Goal: Browse casually: Explore the website without a specific task or goal

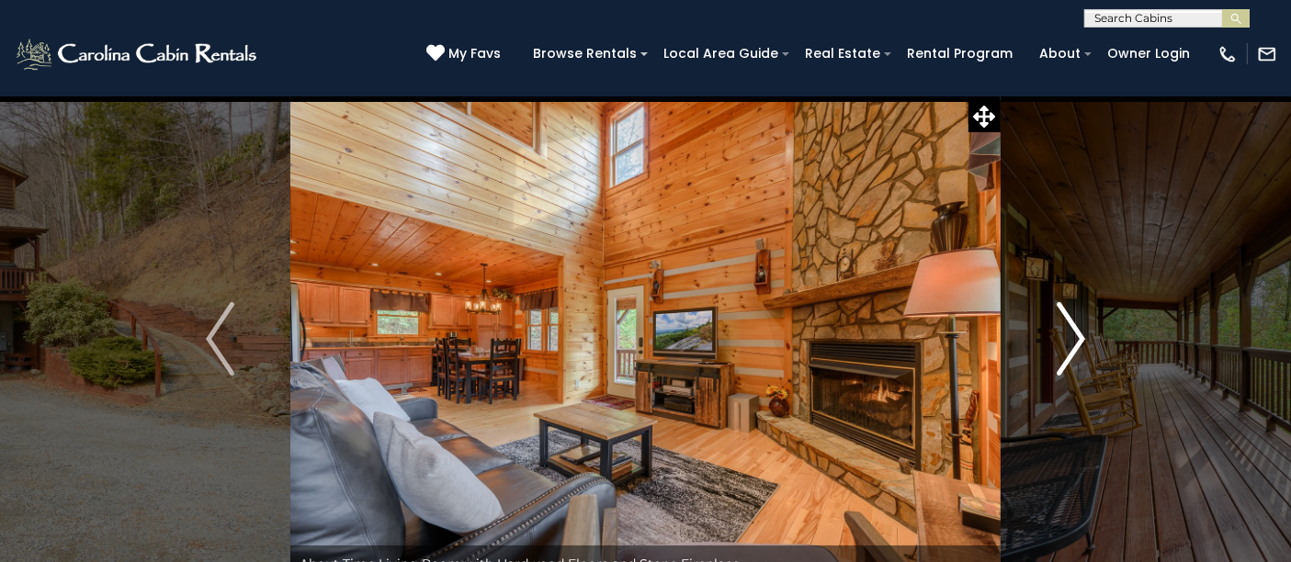
click at [1079, 348] on img "Next" at bounding box center [1071, 339] width 28 height 74
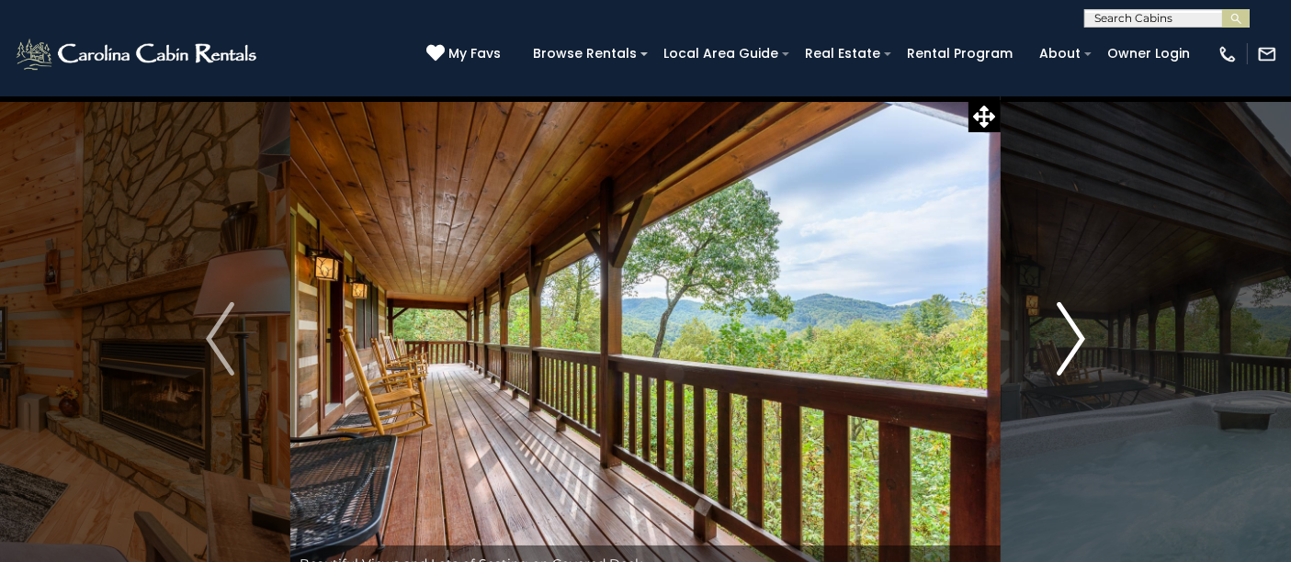
click at [1079, 348] on img "Next" at bounding box center [1071, 339] width 28 height 74
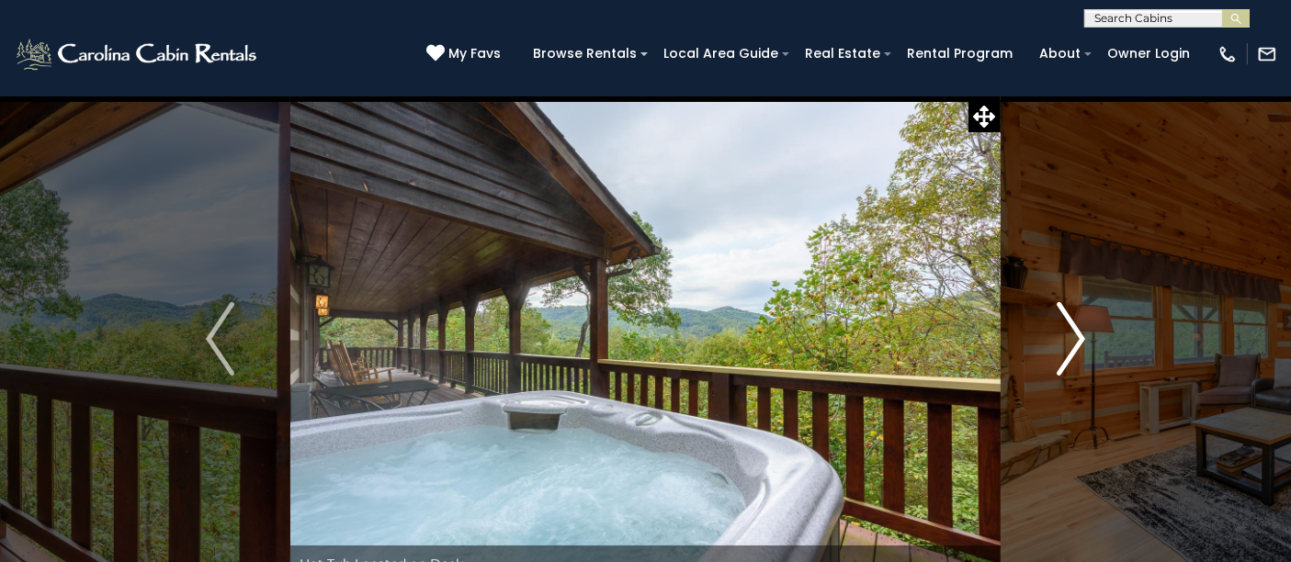
click at [1079, 348] on img "Next" at bounding box center [1071, 339] width 28 height 74
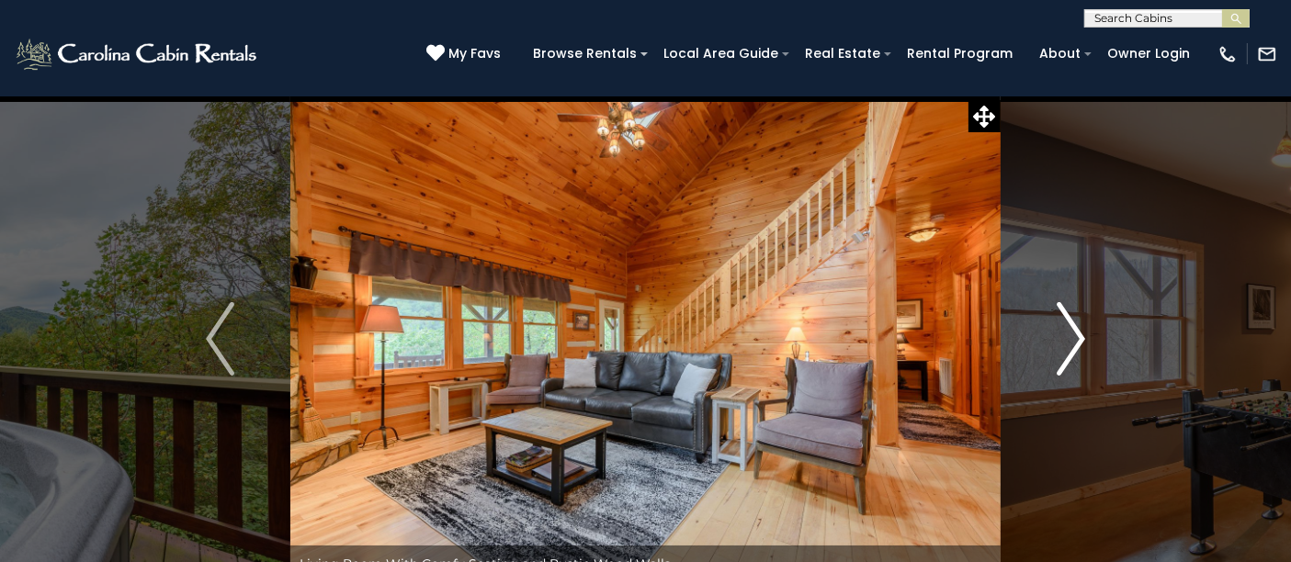
click at [1079, 348] on img "Next" at bounding box center [1071, 339] width 28 height 74
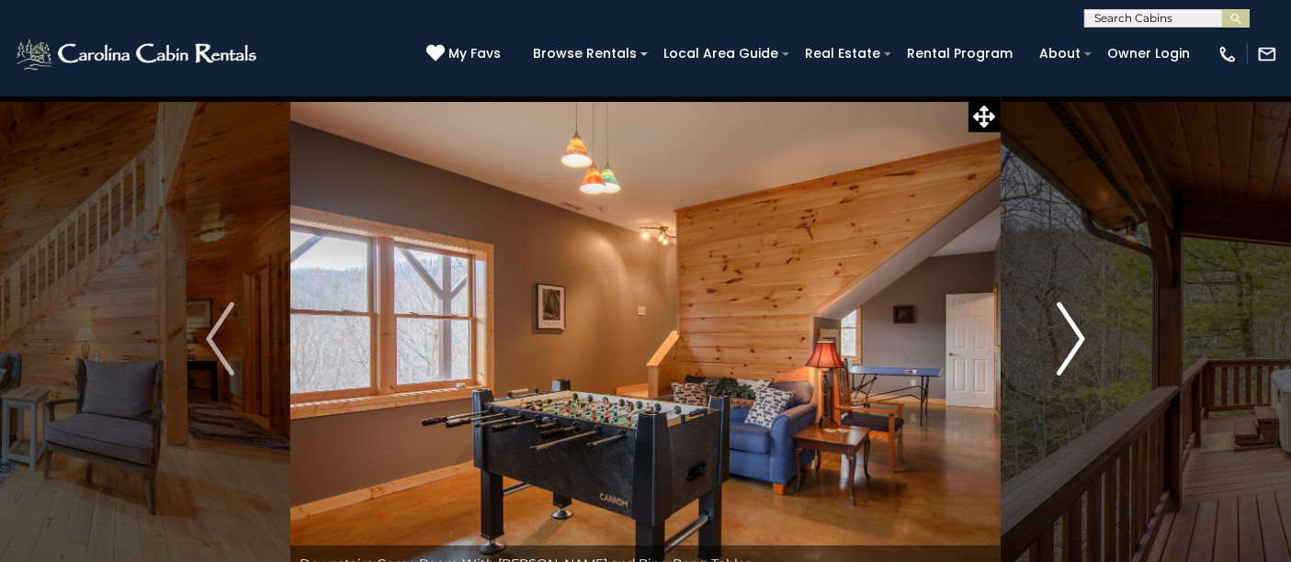
click at [1079, 348] on img "Next" at bounding box center [1071, 339] width 28 height 74
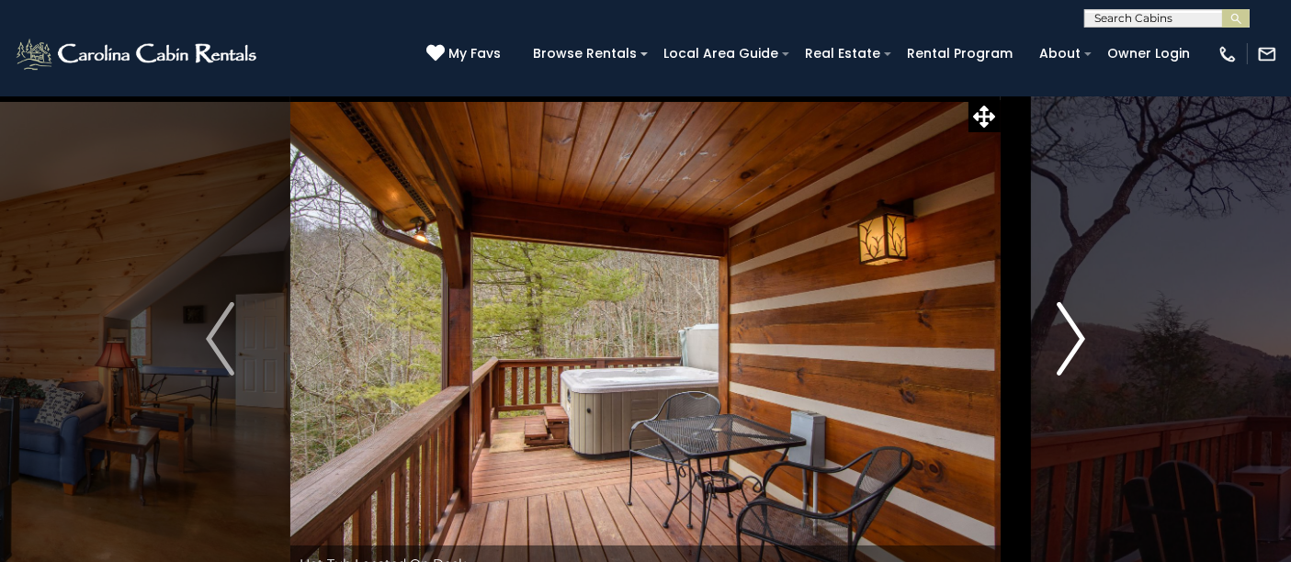
click at [1079, 348] on img "Next" at bounding box center [1071, 339] width 28 height 74
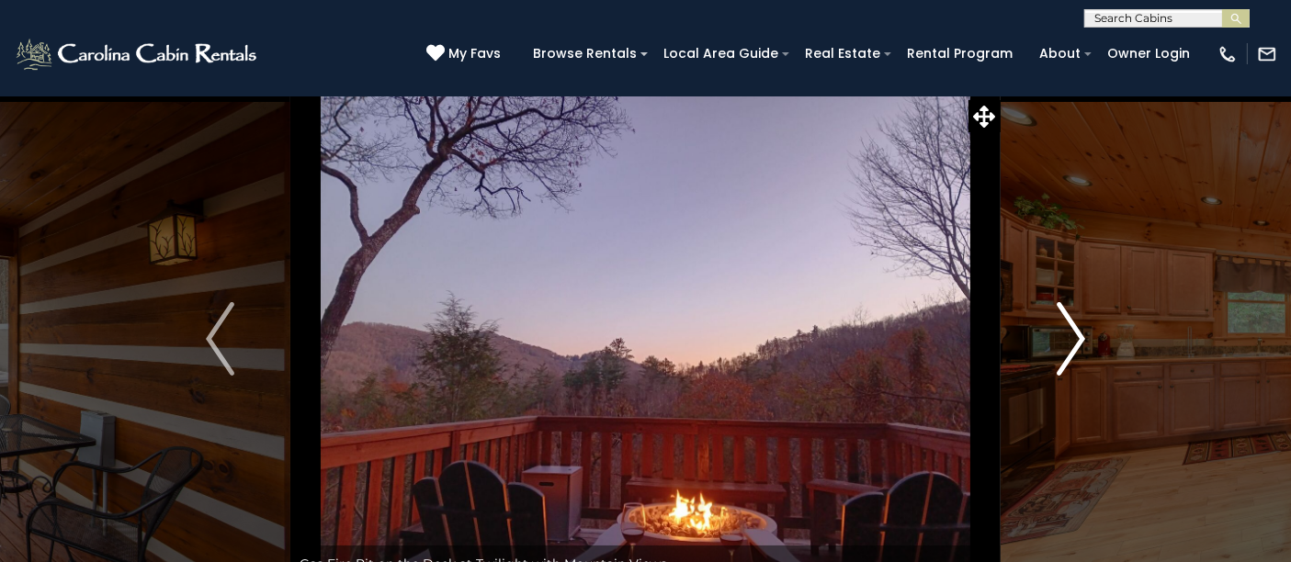
click at [1079, 348] on img "Next" at bounding box center [1071, 339] width 28 height 74
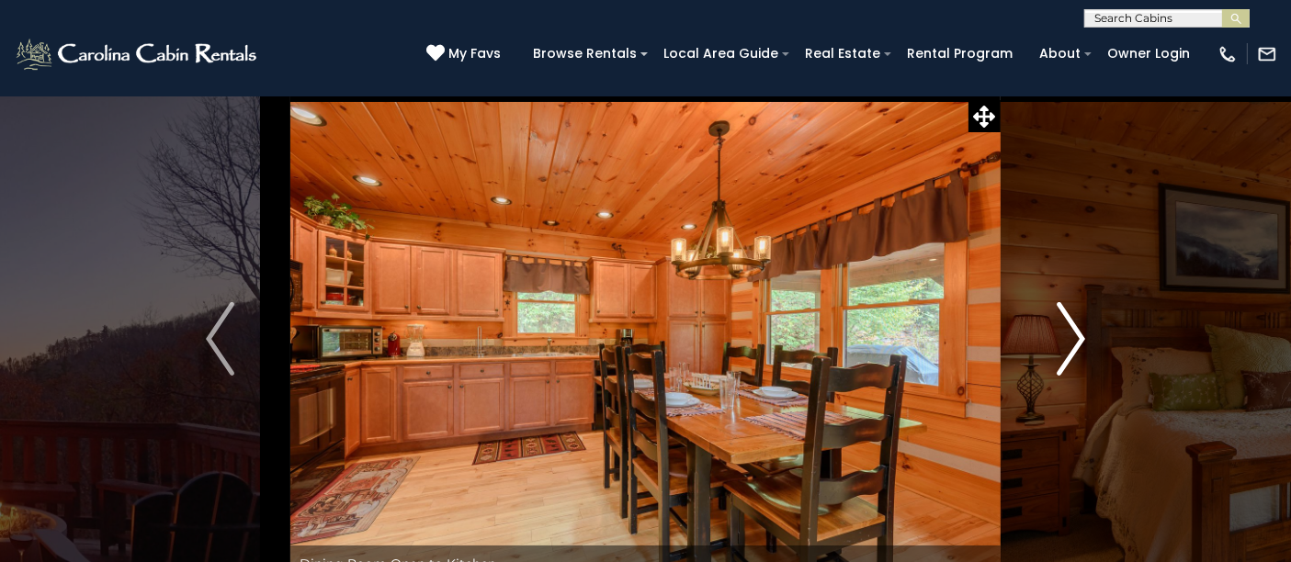
click at [1079, 348] on img "Next" at bounding box center [1071, 339] width 28 height 74
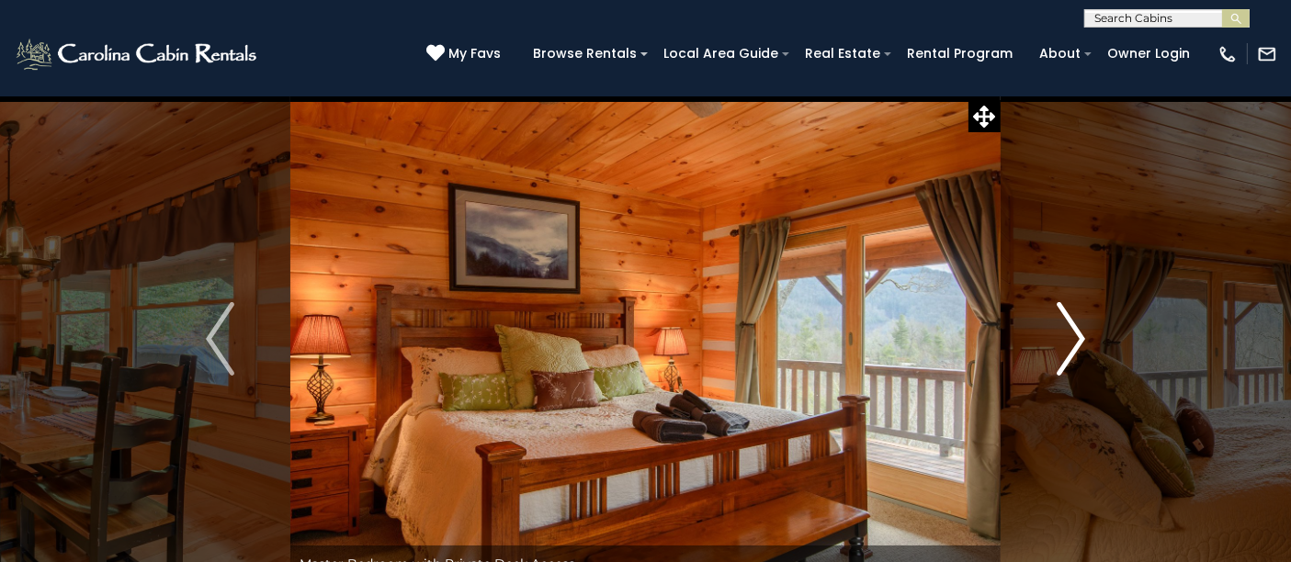
click at [1079, 348] on img "Next" at bounding box center [1071, 339] width 28 height 74
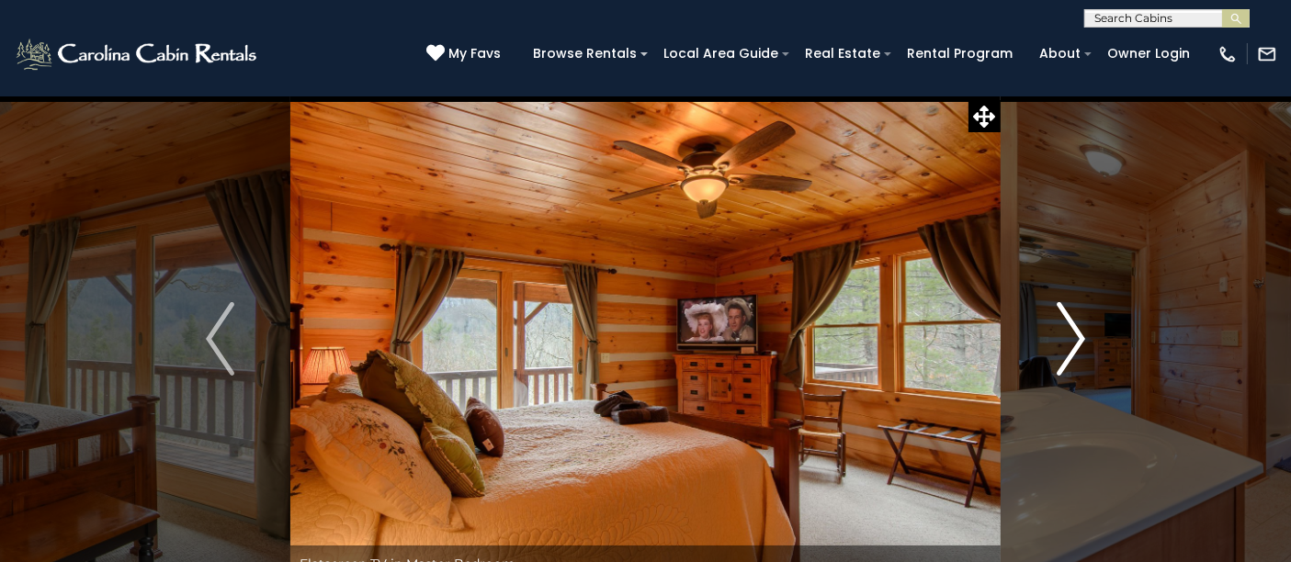
click at [1079, 348] on img "Next" at bounding box center [1071, 339] width 28 height 74
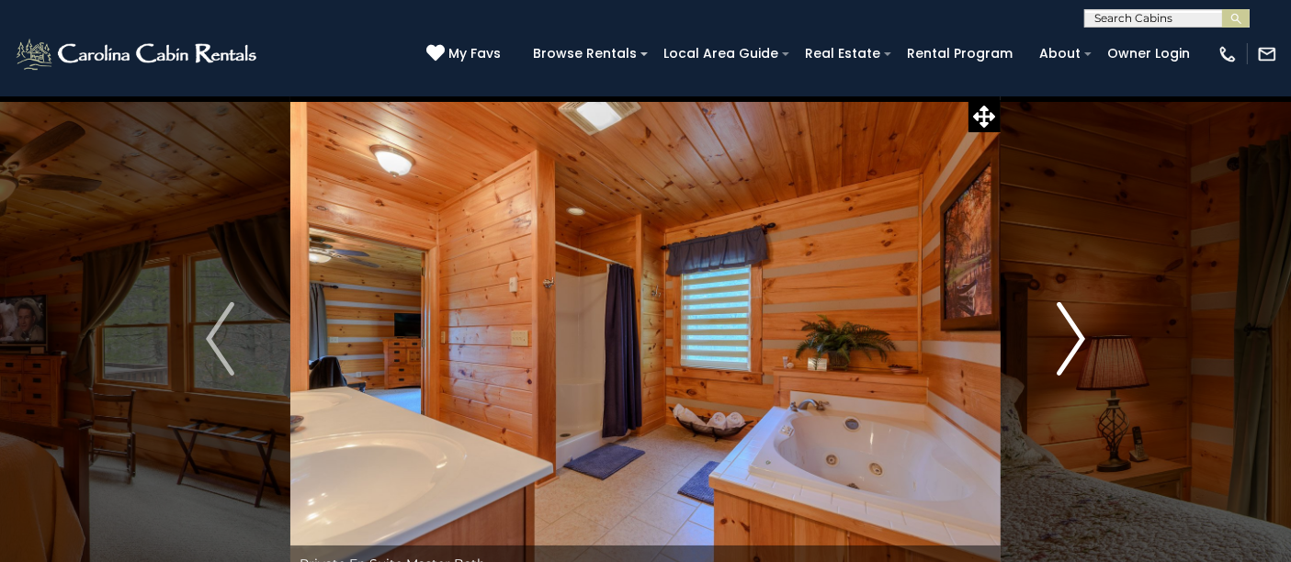
click at [1079, 348] on img "Next" at bounding box center [1071, 339] width 28 height 74
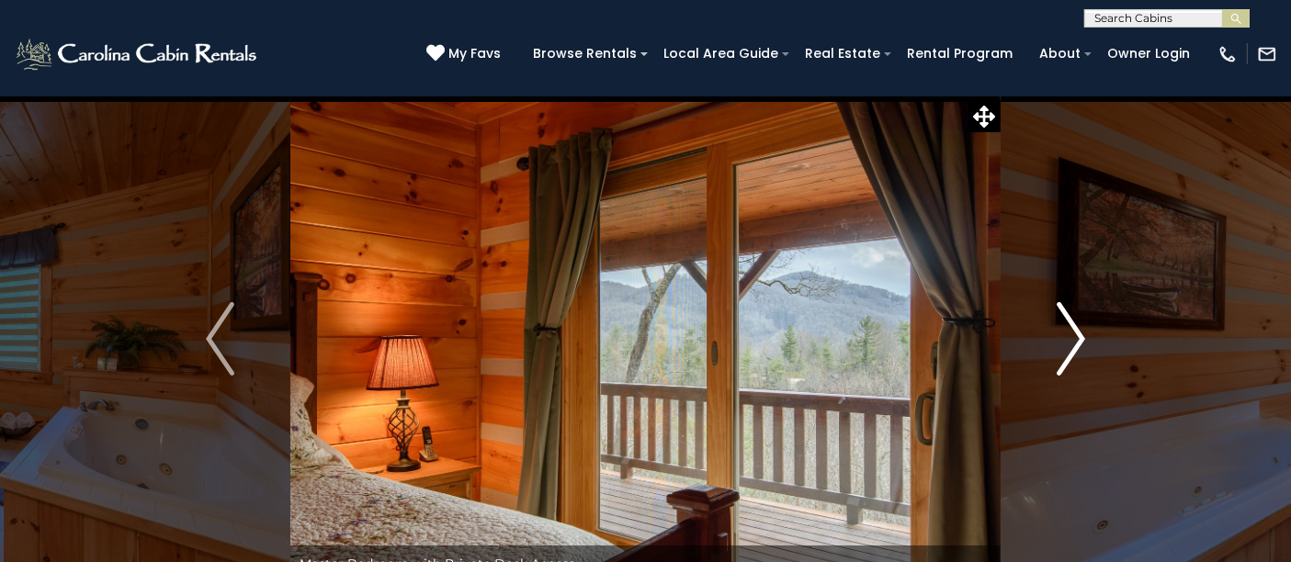
click at [1063, 323] on img "Next" at bounding box center [1071, 339] width 28 height 74
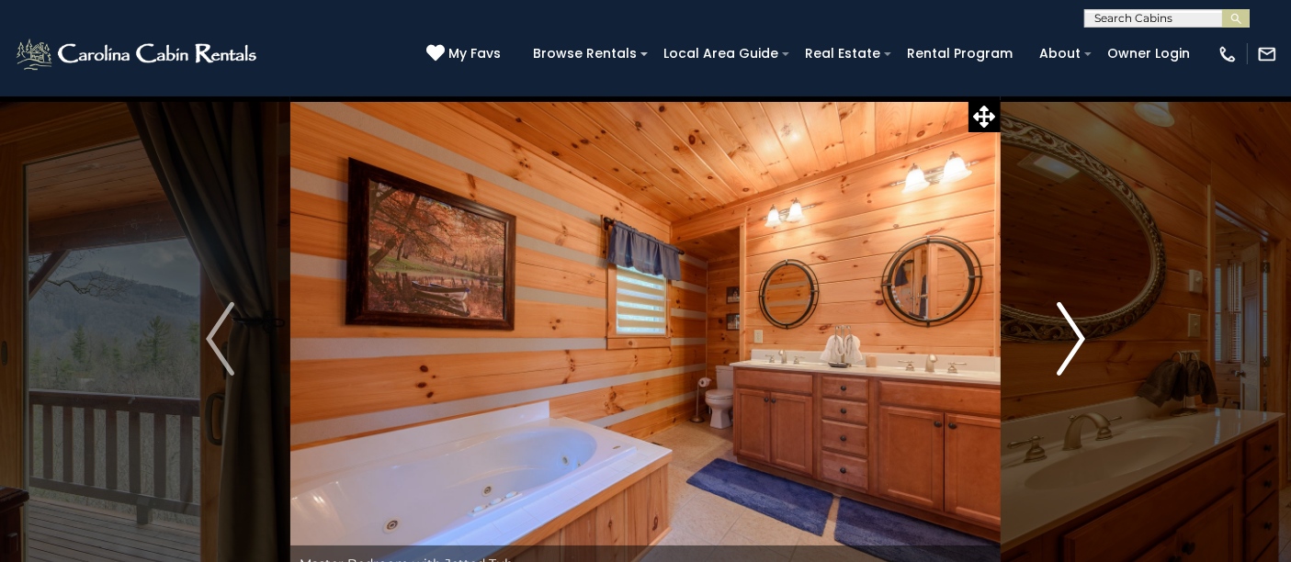
click at [1063, 323] on img "Next" at bounding box center [1071, 339] width 28 height 74
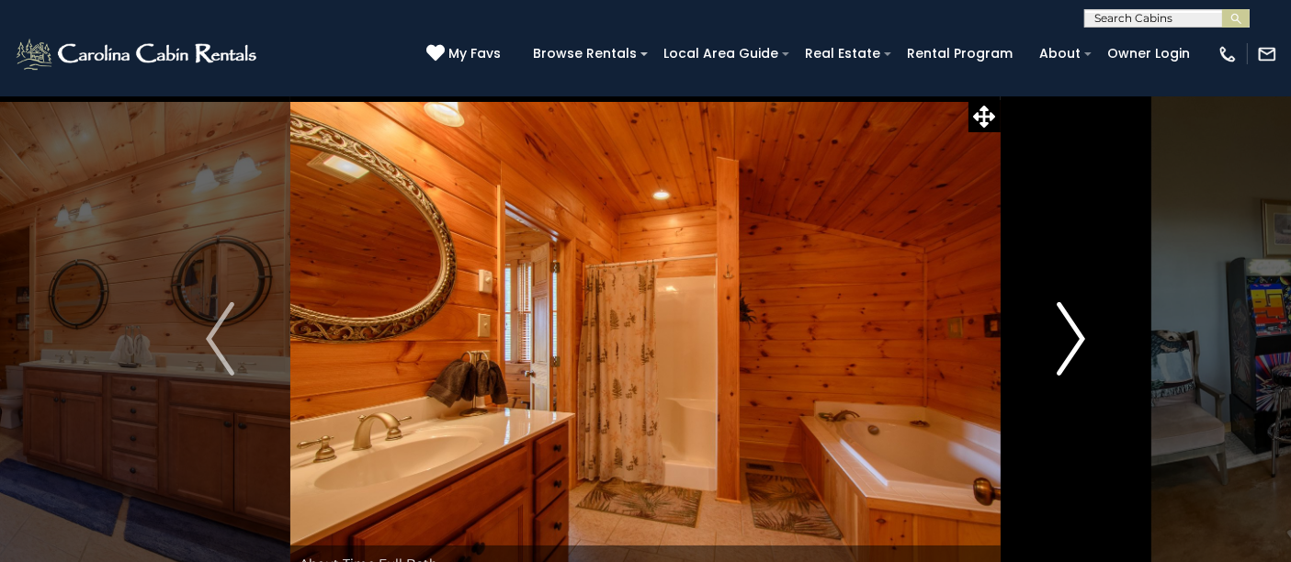
click at [1063, 323] on img "Next" at bounding box center [1071, 339] width 28 height 74
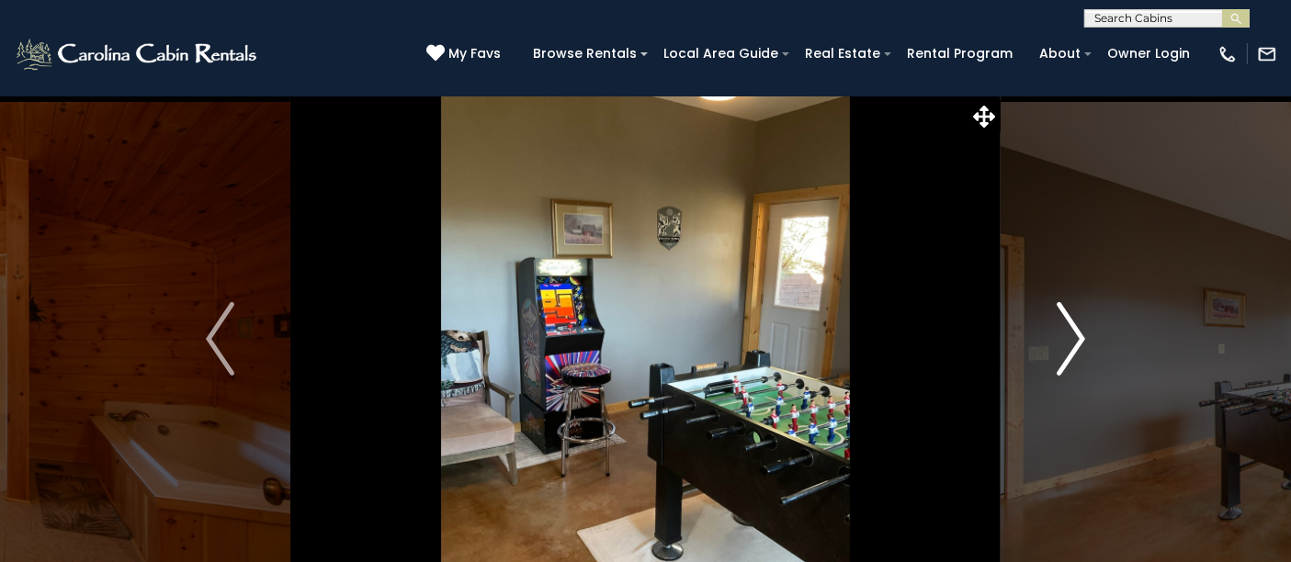
click at [1063, 323] on img "Next" at bounding box center [1071, 339] width 28 height 74
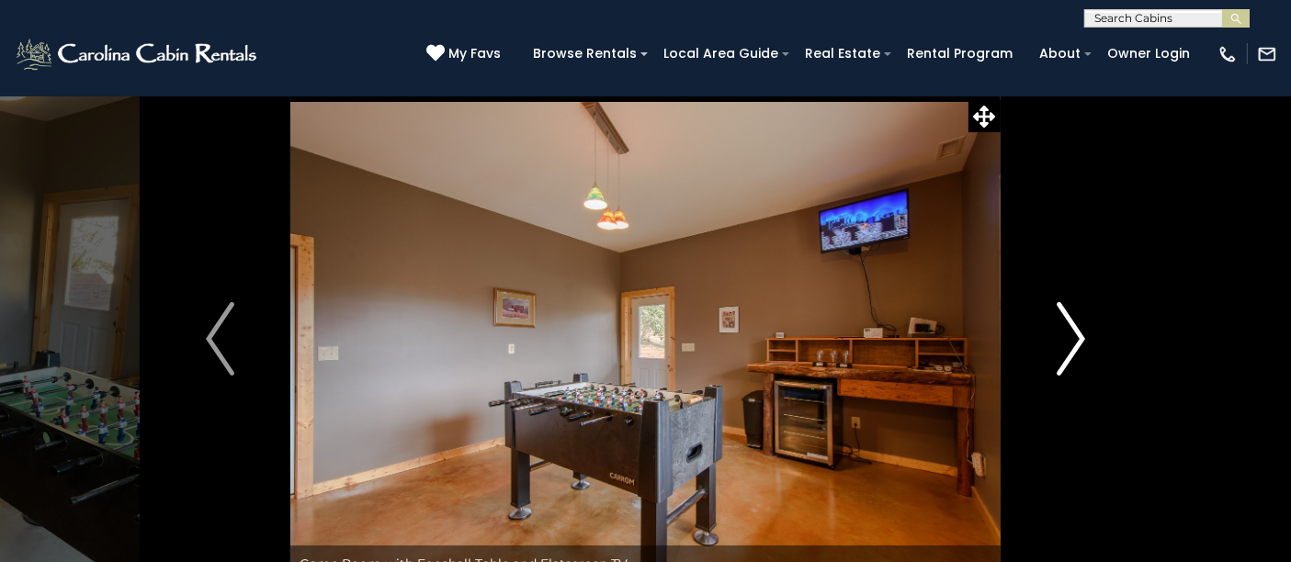
click at [1063, 323] on img "Next" at bounding box center [1071, 339] width 28 height 74
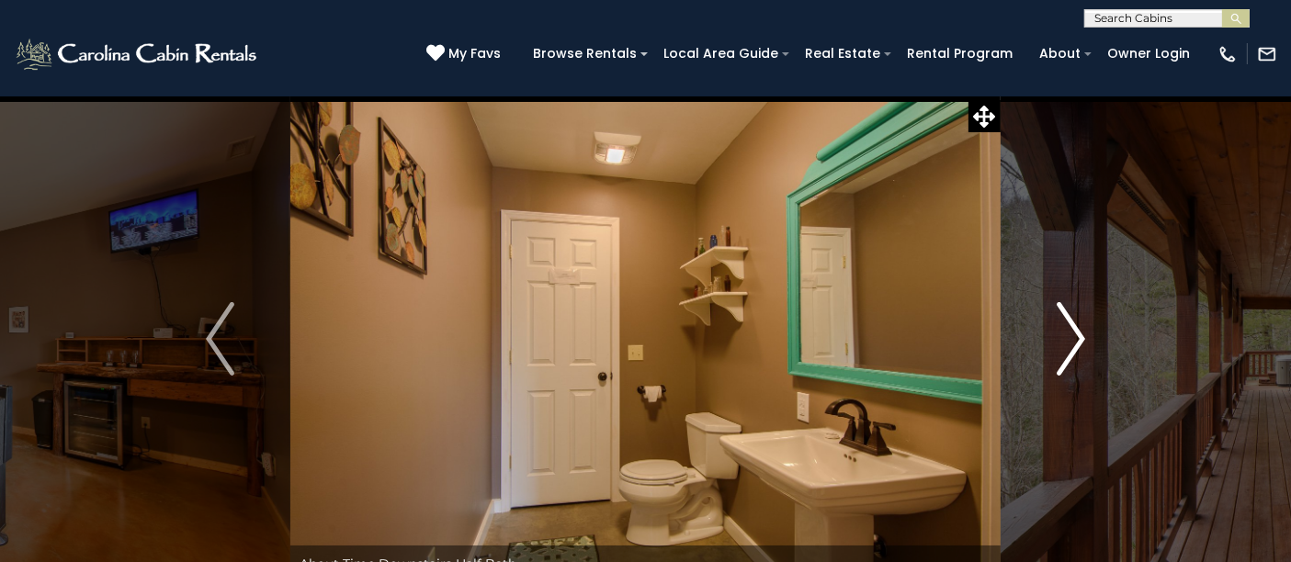
click at [1063, 323] on img "Next" at bounding box center [1071, 339] width 28 height 74
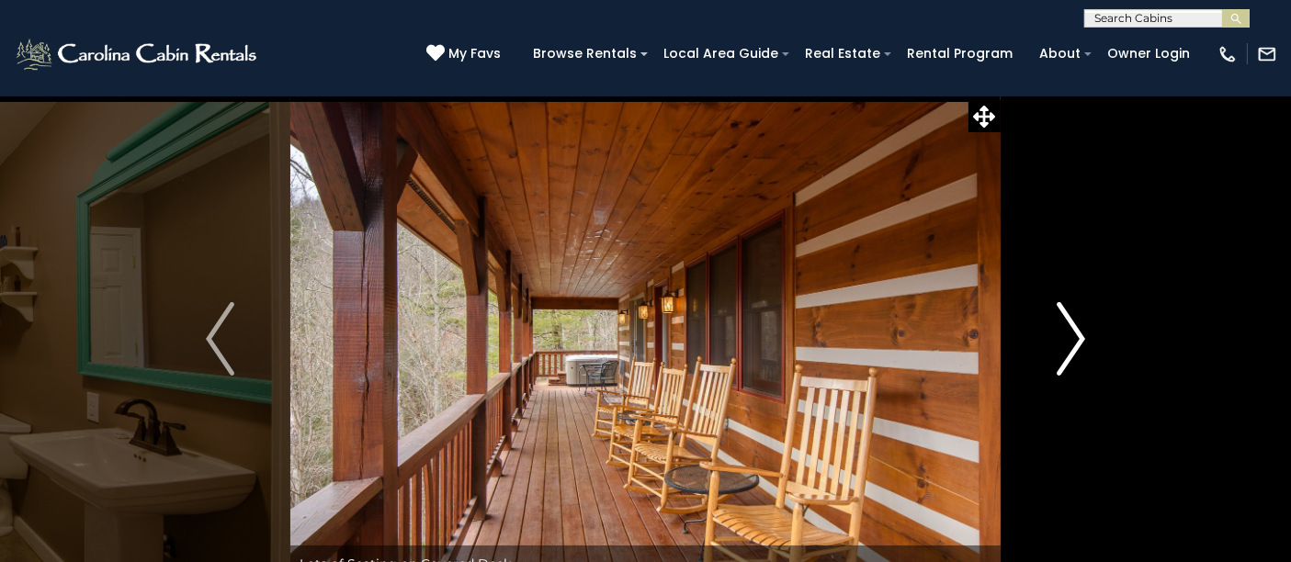
click at [1063, 323] on img "Next" at bounding box center [1071, 339] width 28 height 74
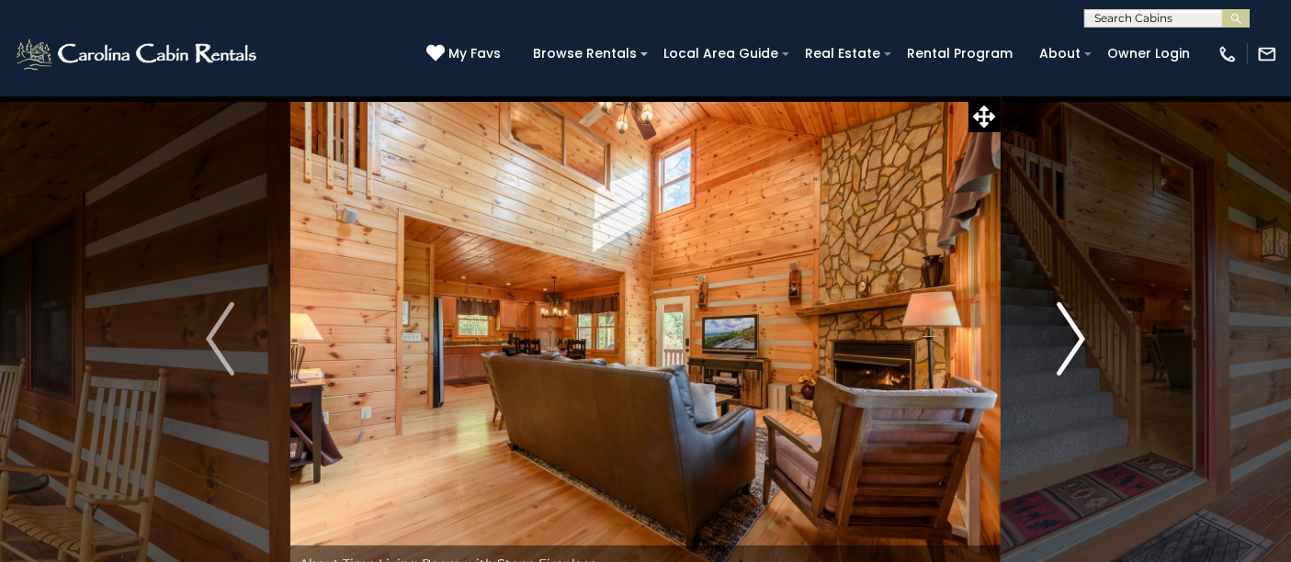
click at [1063, 323] on img "Next" at bounding box center [1071, 339] width 28 height 74
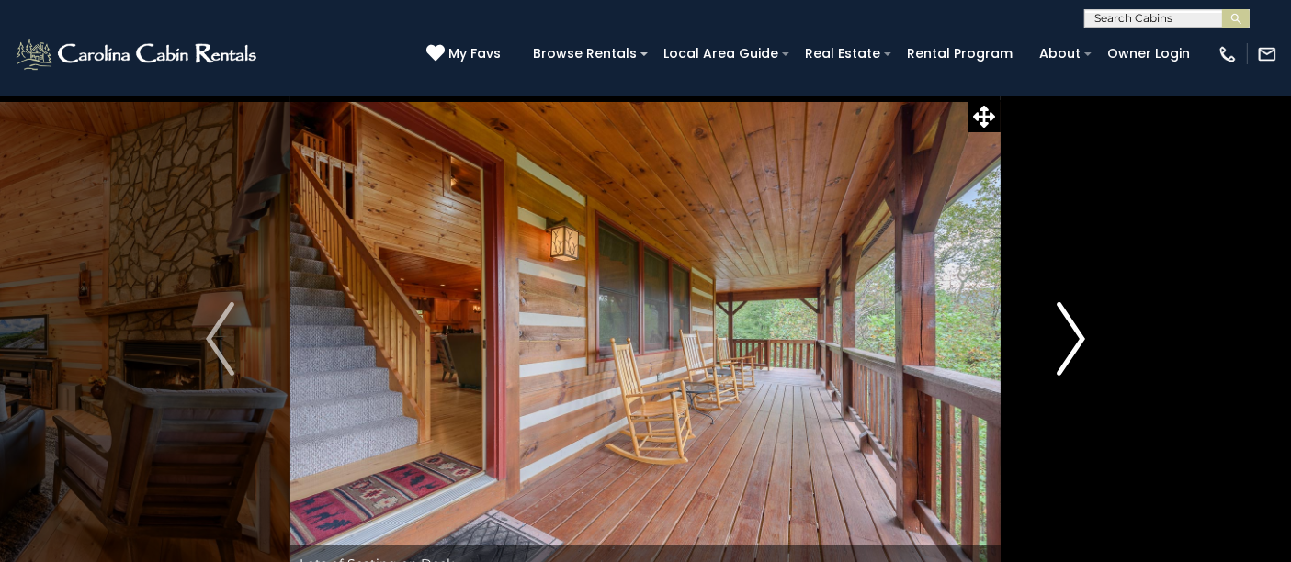
click at [1063, 323] on img "Next" at bounding box center [1071, 339] width 28 height 74
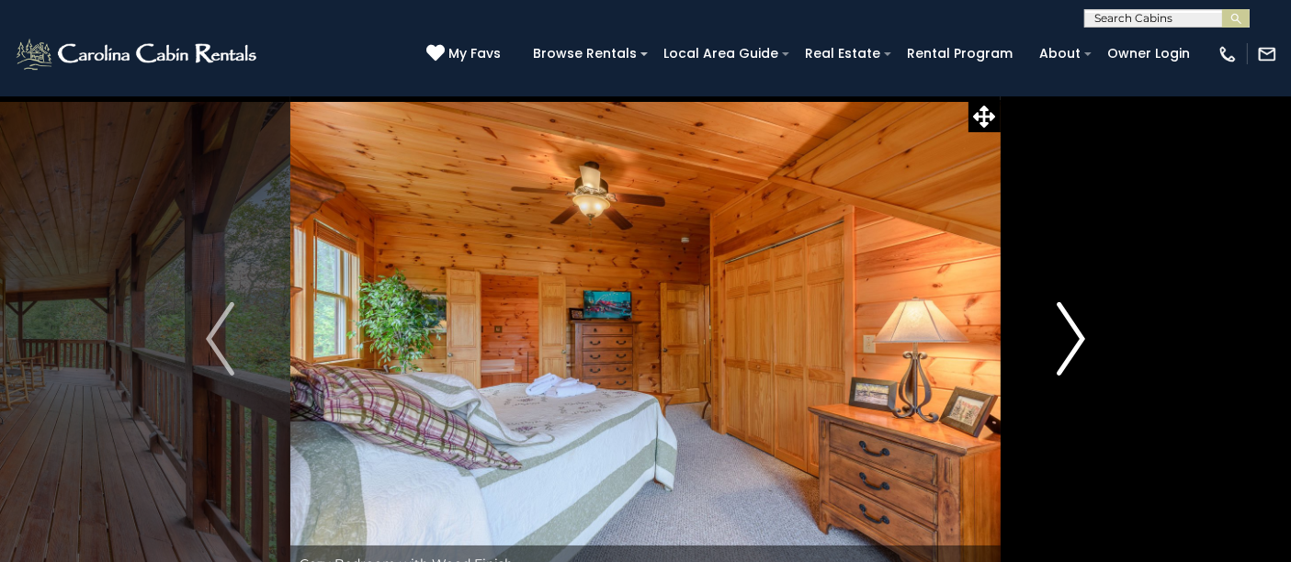
click at [1063, 323] on img "Next" at bounding box center [1071, 339] width 28 height 74
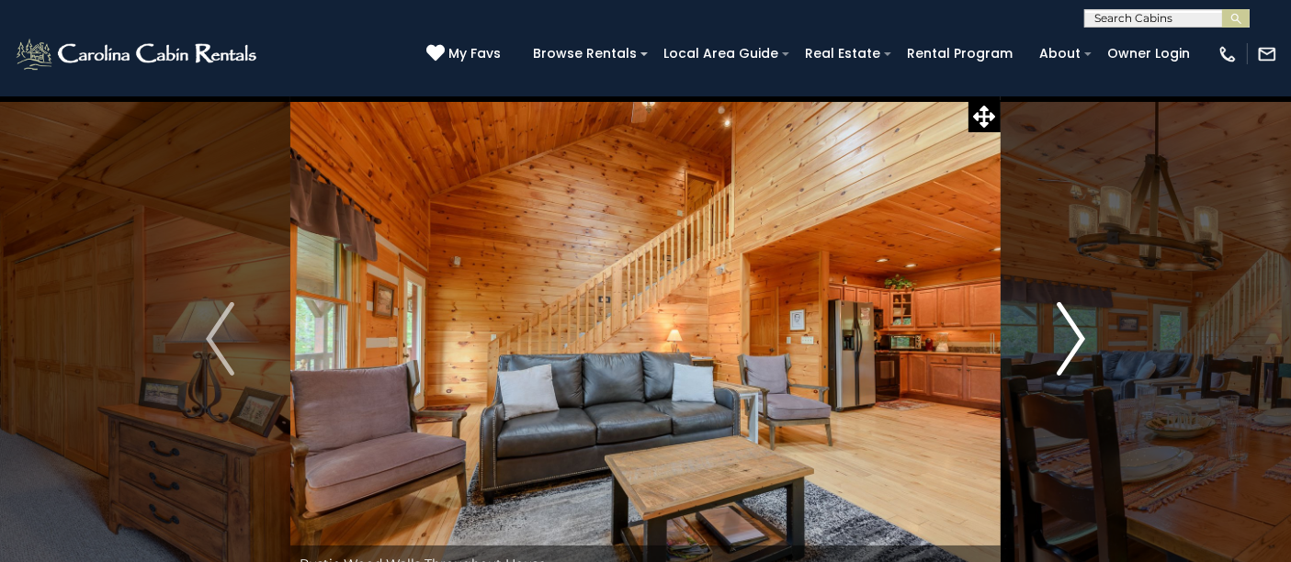
click at [1063, 323] on img "Next" at bounding box center [1071, 339] width 28 height 74
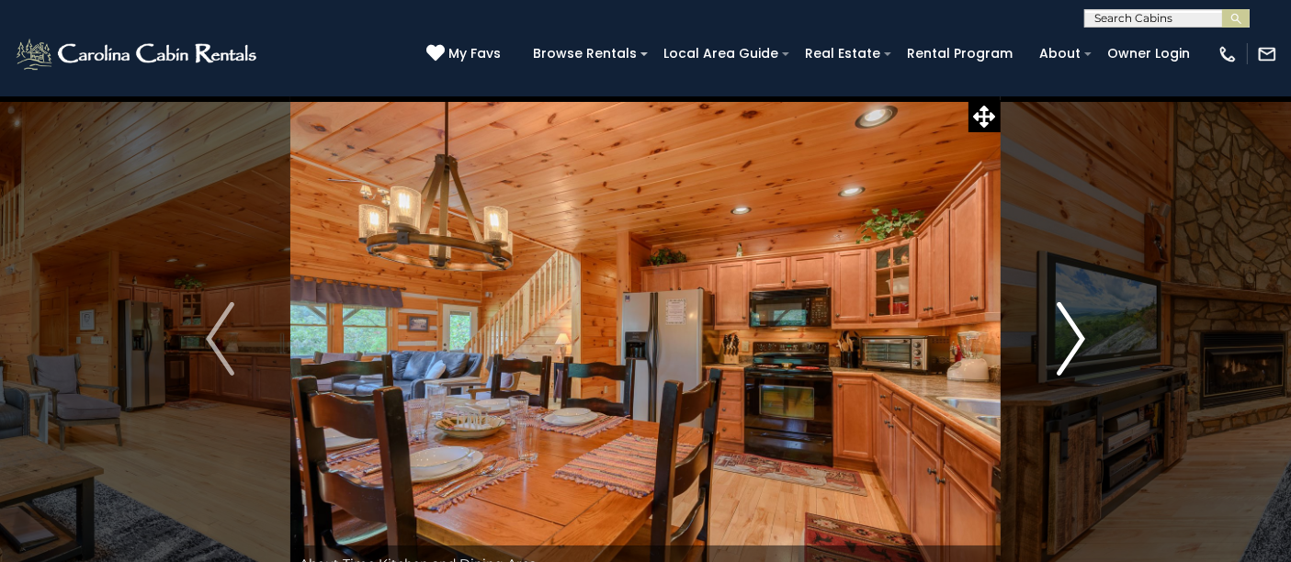
click at [1063, 323] on img "Next" at bounding box center [1071, 339] width 28 height 74
